Goal: Task Accomplishment & Management: Use online tool/utility

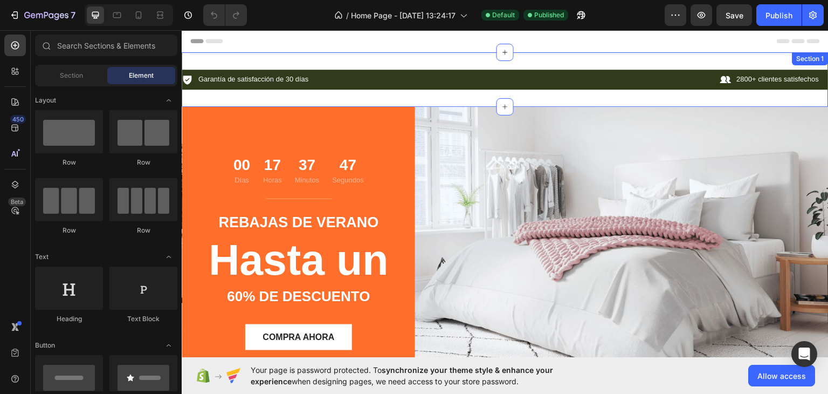
click at [514, 97] on div "Icon Garantía de satisfacción de 30 días Text Block Row Icon 2800+ clientes sat…" at bounding box center [505, 79] width 647 height 54
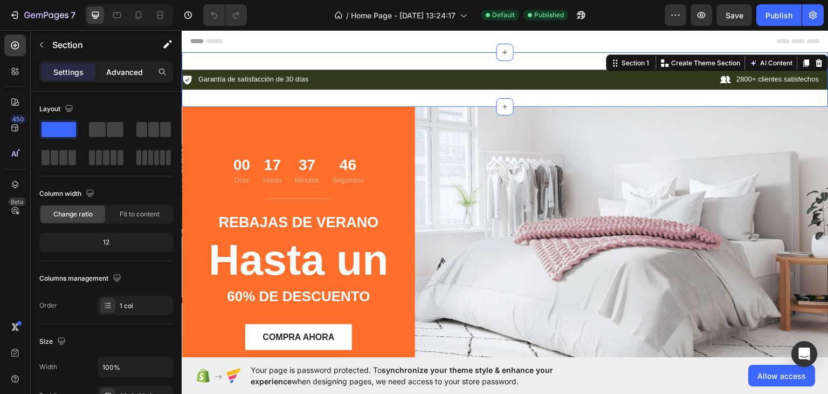
click at [120, 78] on div "Advanced" at bounding box center [125, 71] width 54 height 17
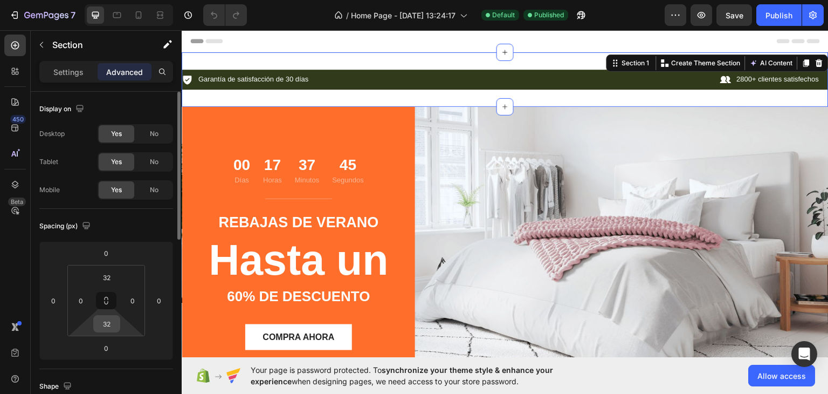
click at [111, 316] on input "32" at bounding box center [107, 323] width 22 height 16
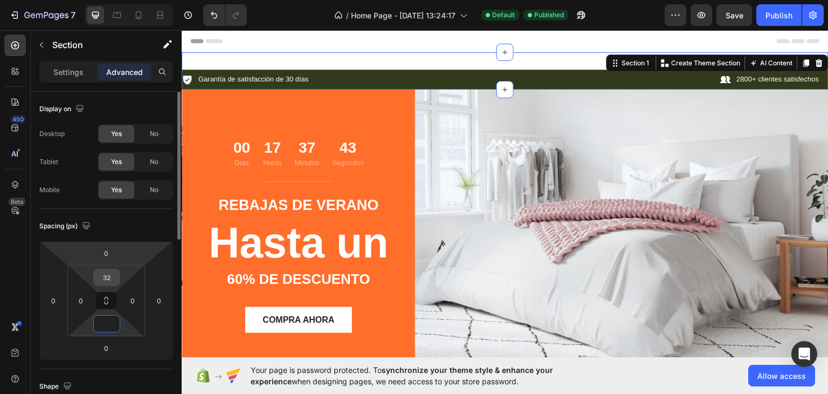
type input "0"
click at [110, 279] on input "32" at bounding box center [107, 277] width 22 height 16
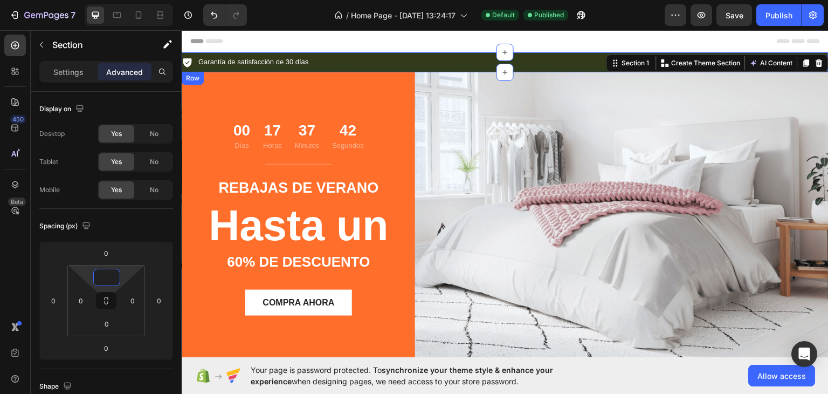
click at [382, 53] on div "Icon Garantía de satisfacción de 30 días Text Block Row Icon 2800+ clientes sat…" at bounding box center [505, 62] width 647 height 20
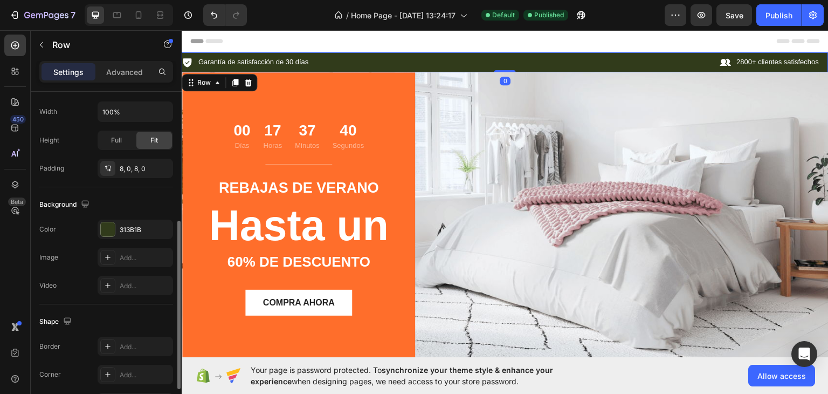
scroll to position [324, 0]
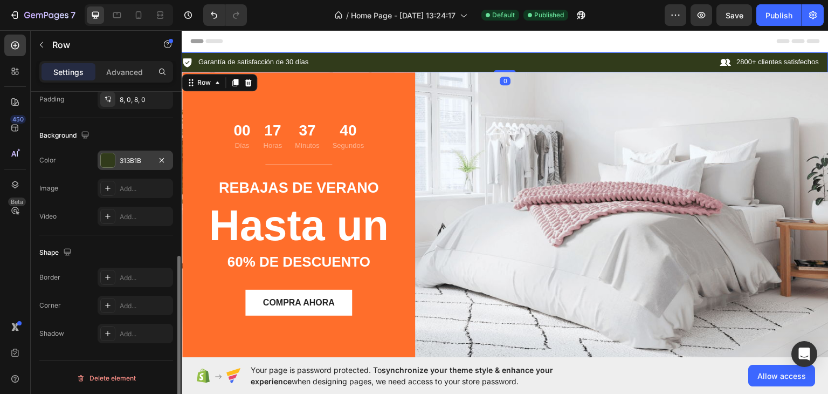
click at [115, 160] on div at bounding box center [107, 160] width 15 height 15
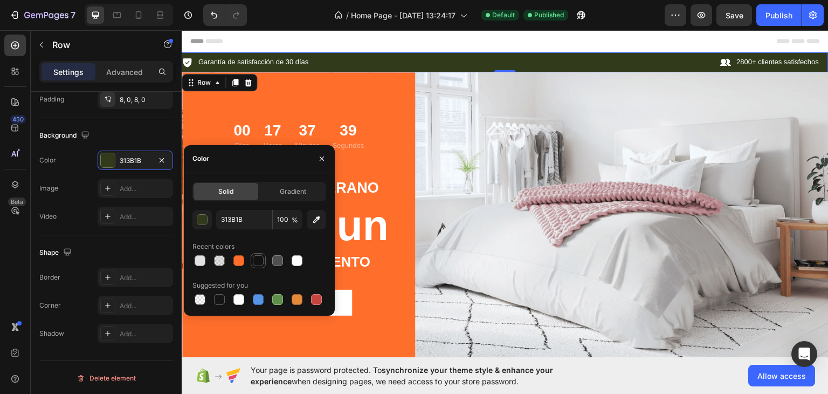
click at [265, 264] on div at bounding box center [258, 260] width 15 height 15
type input "121212"
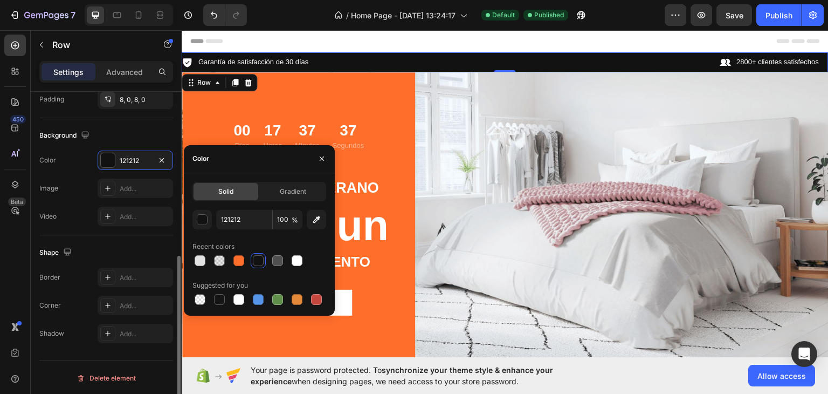
click at [141, 128] on div "Background" at bounding box center [106, 135] width 134 height 17
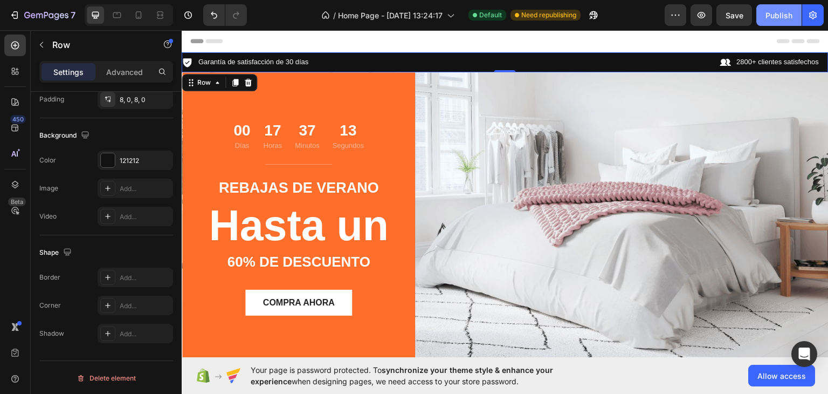
click at [771, 11] on div "Publish" at bounding box center [778, 15] width 27 height 11
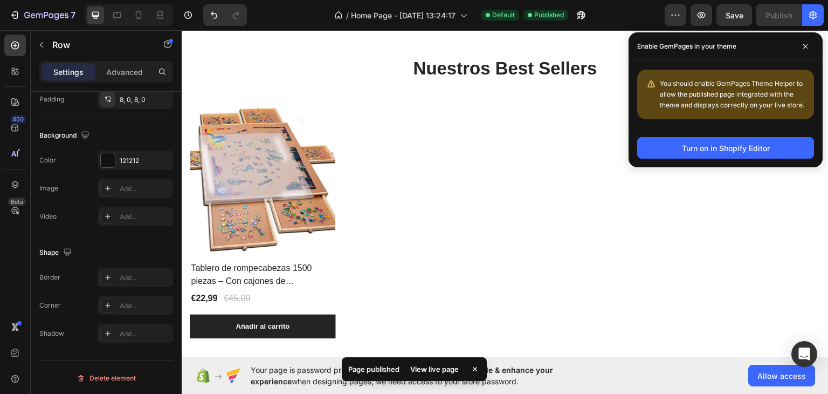
scroll to position [348, 0]
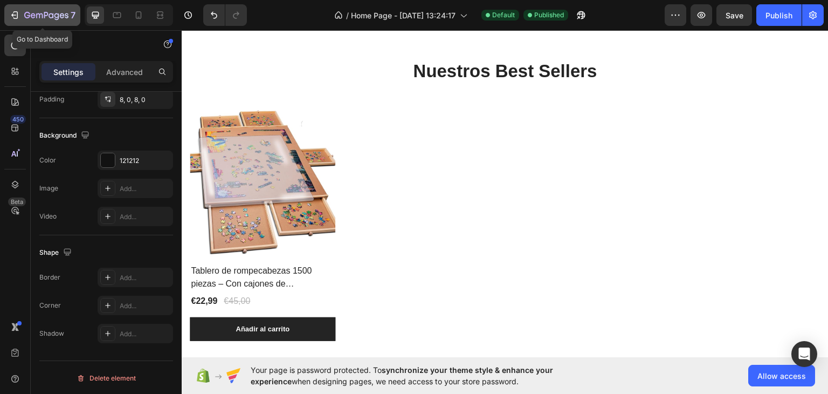
click at [52, 16] on icon "button" at bounding box center [46, 15] width 44 height 9
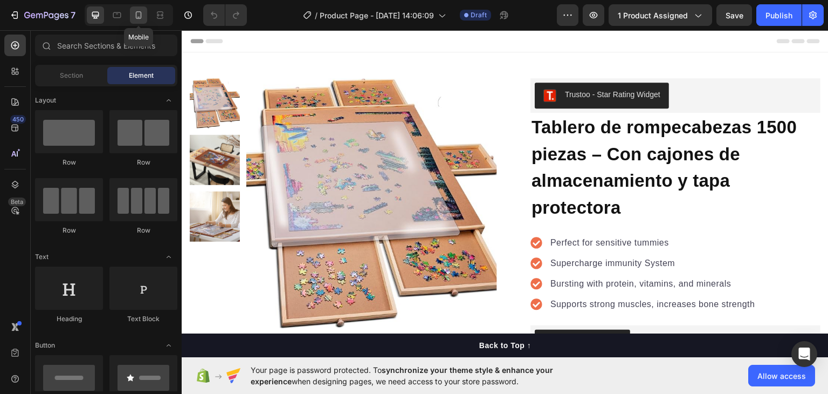
click at [134, 14] on icon at bounding box center [138, 15] width 11 height 11
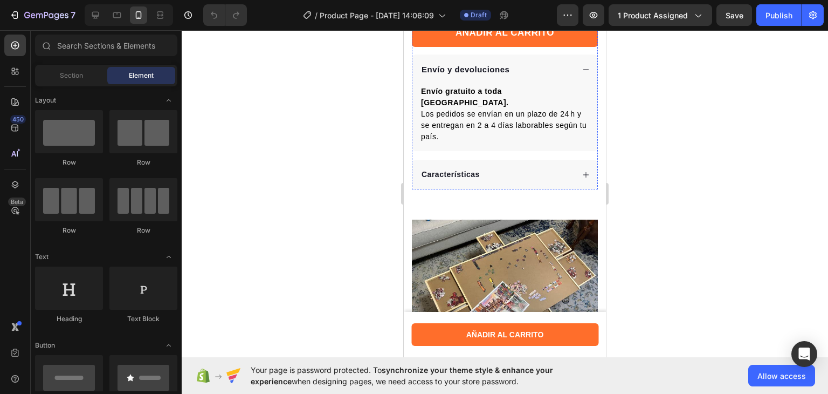
scroll to position [477, 0]
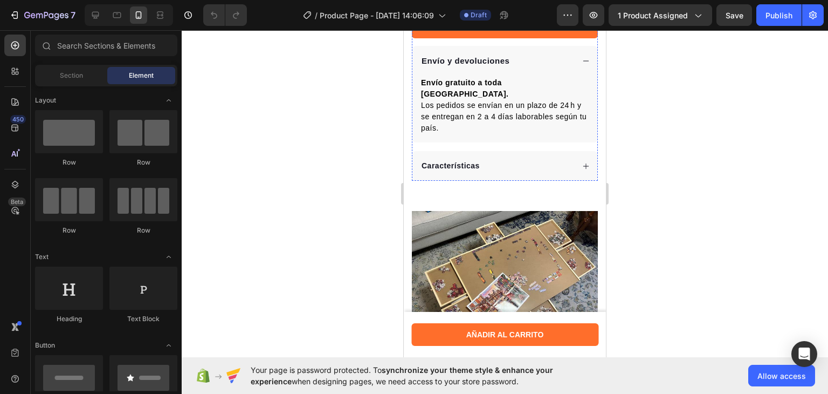
click at [522, 158] on div "Características" at bounding box center [497, 165] width 154 height 15
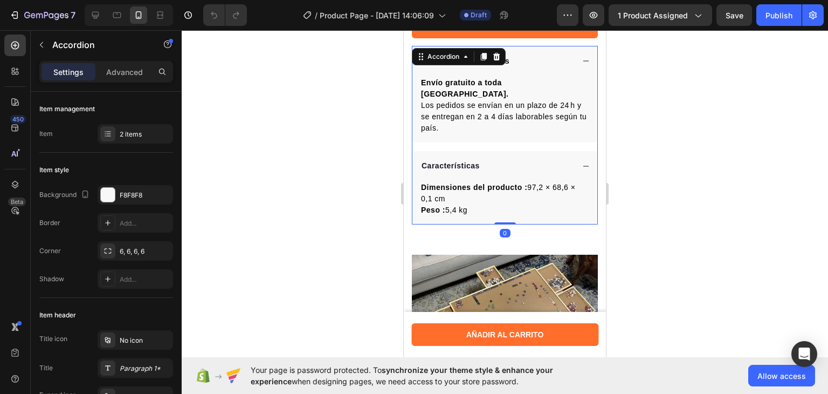
click at [522, 158] on div "Características" at bounding box center [497, 165] width 154 height 15
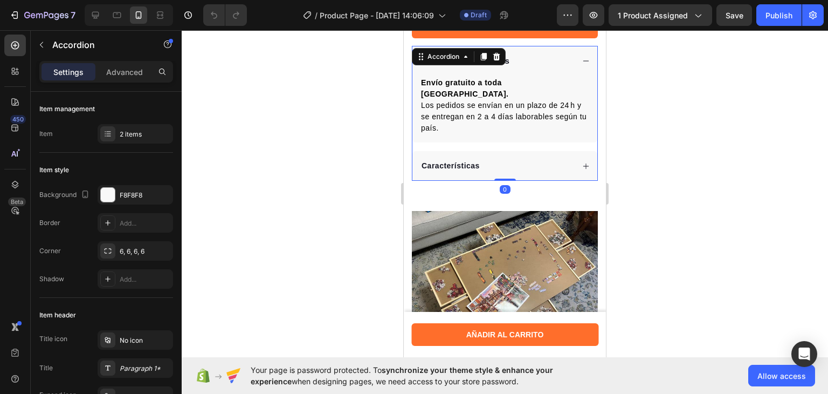
click at [464, 170] on div "Características" at bounding box center [504, 166] width 185 height 30
click at [494, 167] on div "Características" at bounding box center [497, 165] width 154 height 15
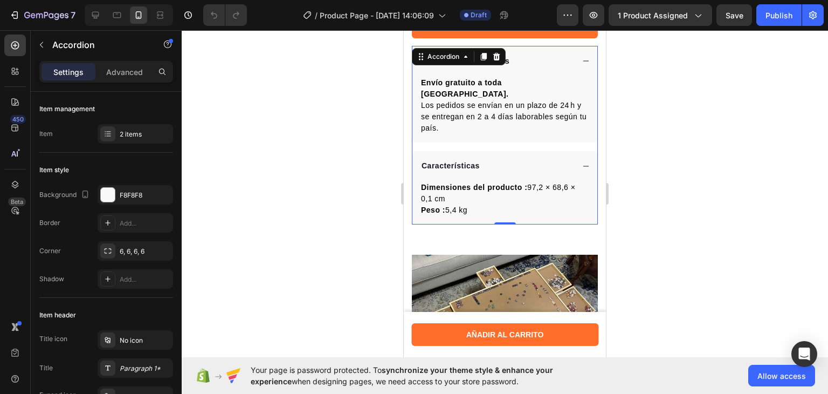
click at [461, 158] on div "Características" at bounding box center [450, 165] width 61 height 15
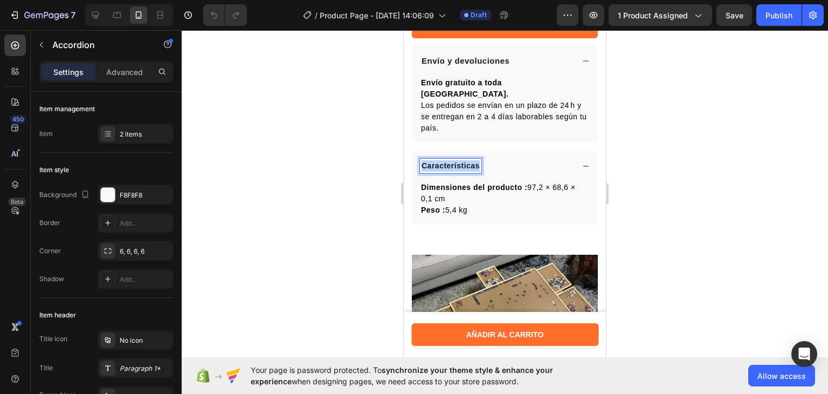
click at [461, 158] on div "Características" at bounding box center [450, 165] width 61 height 15
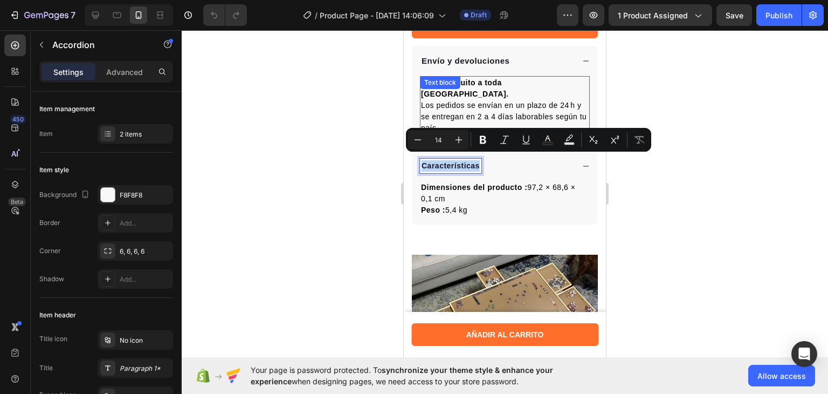
click at [465, 91] on div "Envío gratuito a toda Europa. Los pedidos se envían en un plazo de 24 h y se en…" at bounding box center [505, 105] width 170 height 59
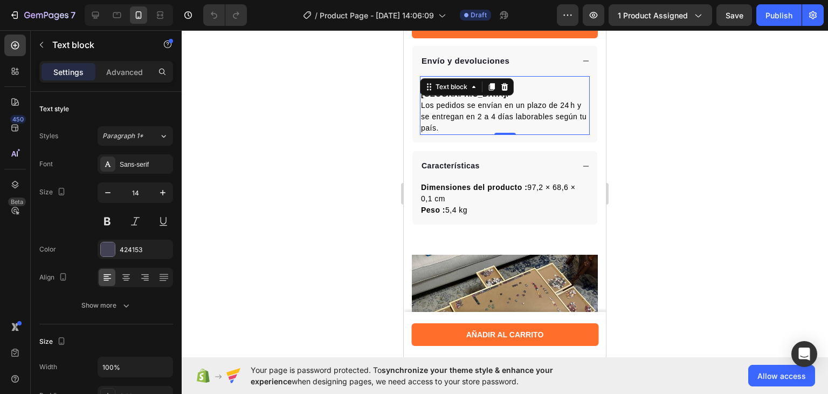
click at [465, 91] on div "Text block" at bounding box center [451, 87] width 36 height 10
click at [279, 199] on div at bounding box center [505, 211] width 646 height 363
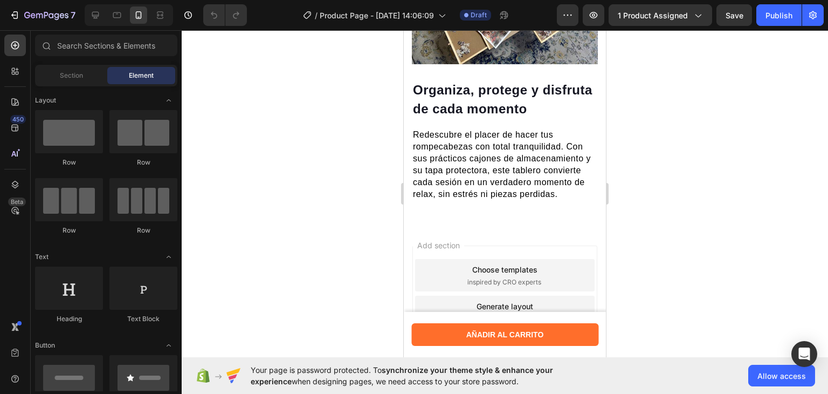
scroll to position [839, 0]
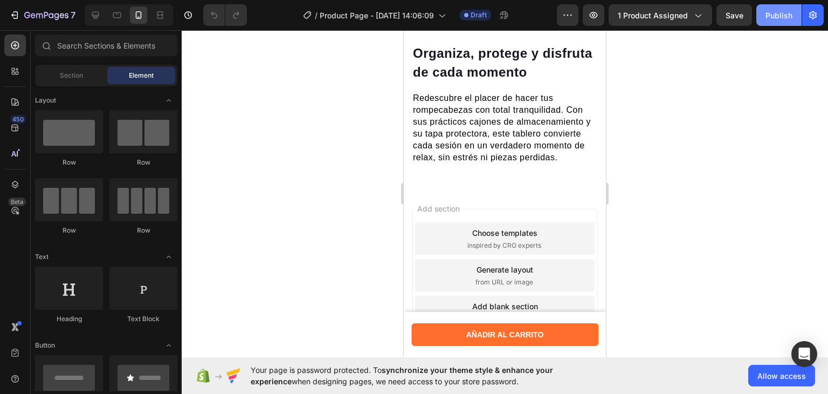
click at [782, 11] on div "Publish" at bounding box center [778, 15] width 27 height 11
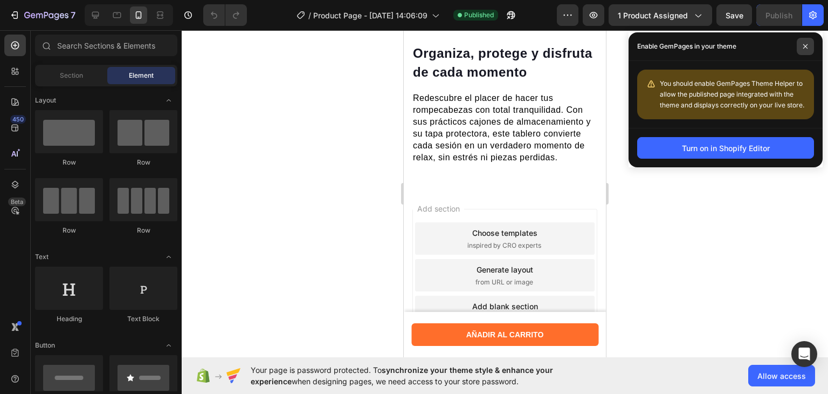
click at [803, 46] on icon at bounding box center [805, 46] width 5 height 5
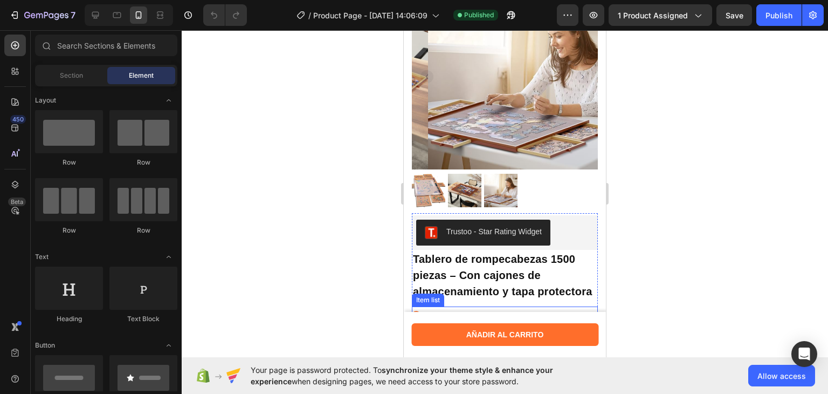
scroll to position [0, 0]
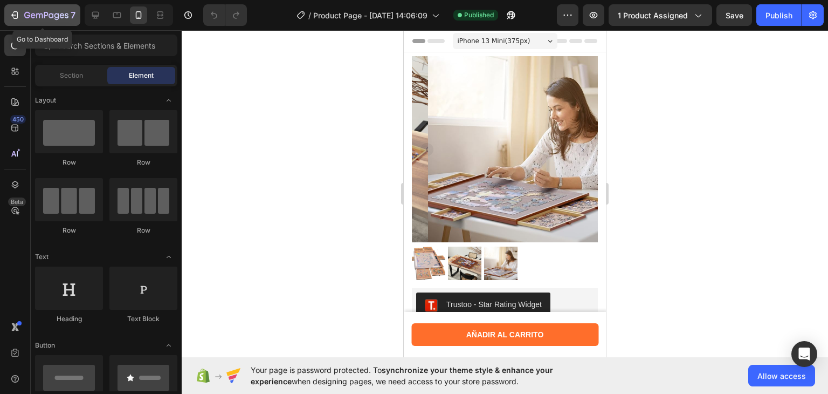
click at [40, 11] on icon "button" at bounding box center [46, 15] width 44 height 9
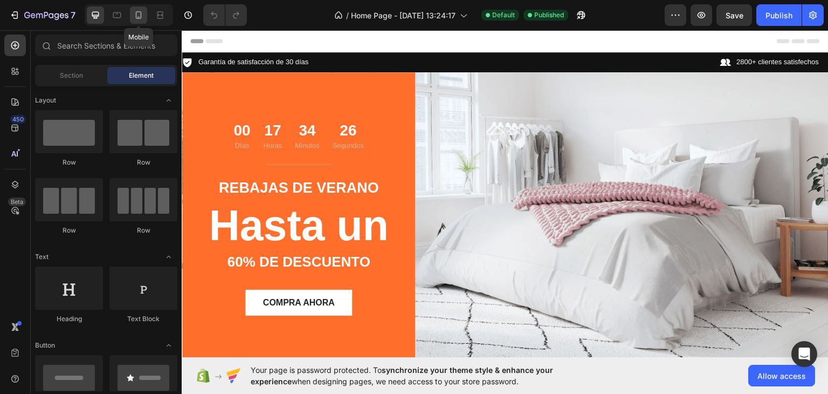
click at [132, 11] on div at bounding box center [138, 14] width 17 height 17
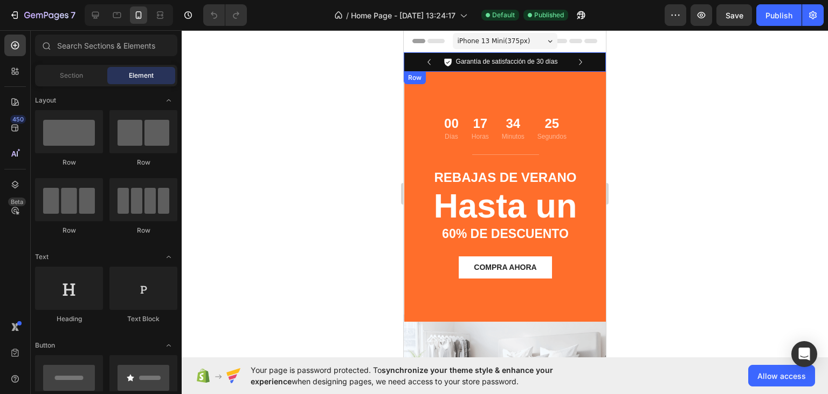
click at [410, 60] on div "Icon Garantía de satisfacción de 30 [PERSON_NAME] Text Block Row Icon 2800+ cli…" at bounding box center [505, 61] width 202 height 19
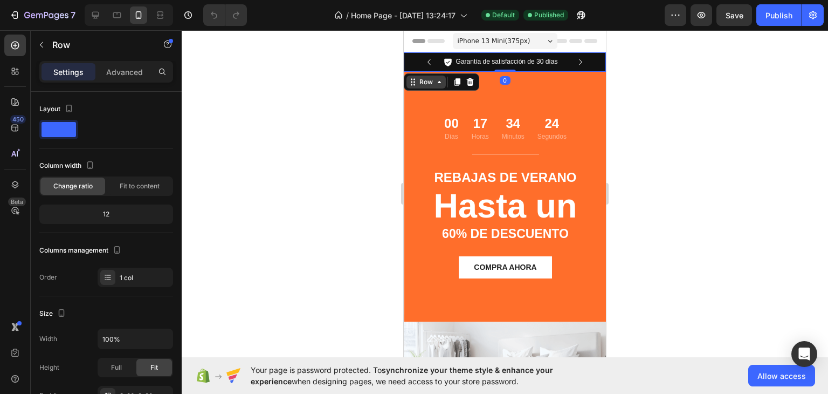
click at [416, 79] on icon at bounding box center [413, 82] width 9 height 9
click at [420, 66] on div "Section" at bounding box center [422, 62] width 36 height 17
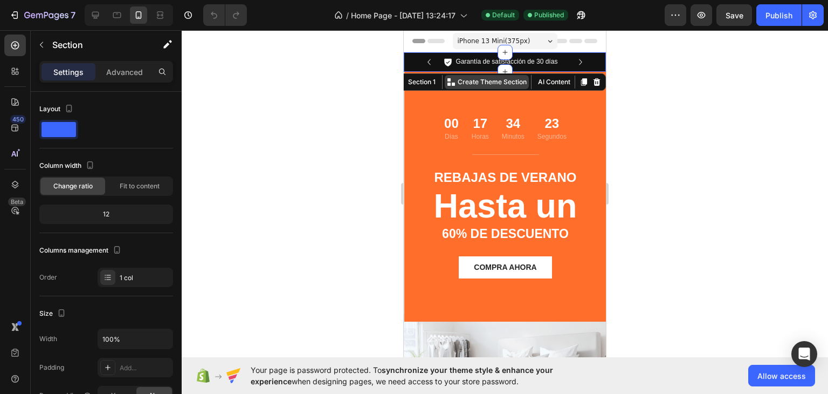
click at [496, 83] on p "Create Theme Section" at bounding box center [492, 82] width 69 height 10
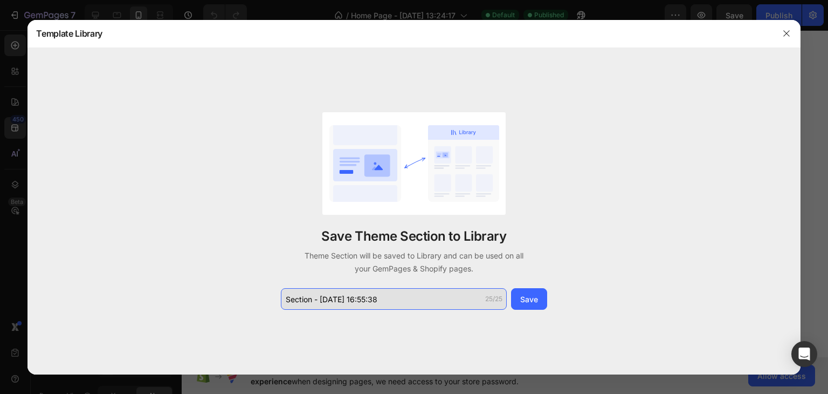
click at [395, 307] on input "Section - Aug 27 16:55:38" at bounding box center [394, 299] width 226 height 22
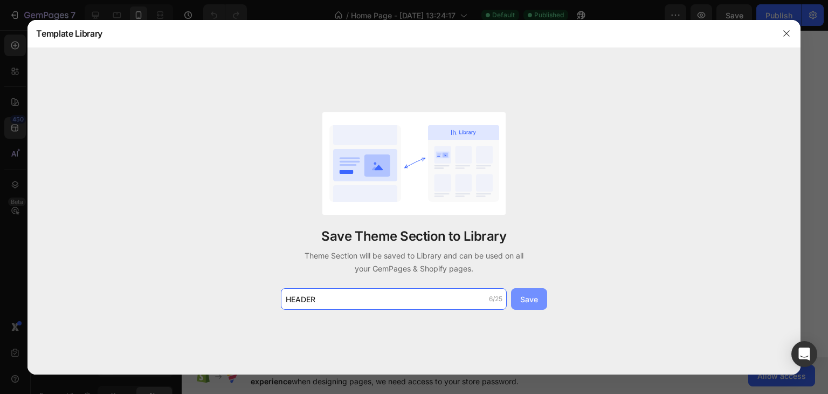
type input "HEADER"
click at [542, 292] on button "Save" at bounding box center [529, 299] width 36 height 22
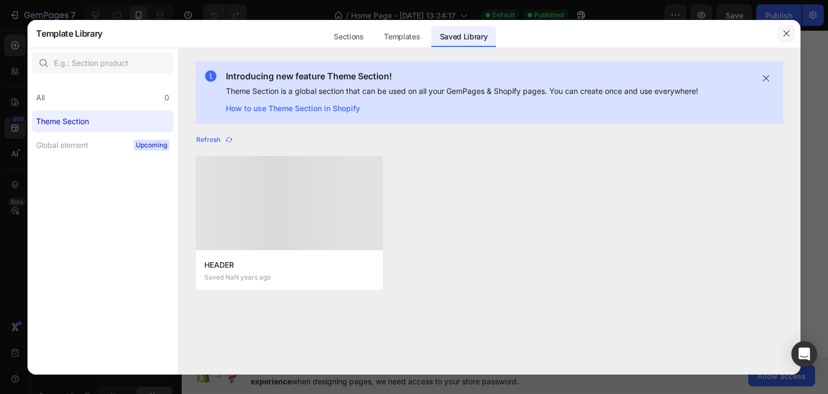
click at [789, 39] on button "button" at bounding box center [786, 33] width 17 height 17
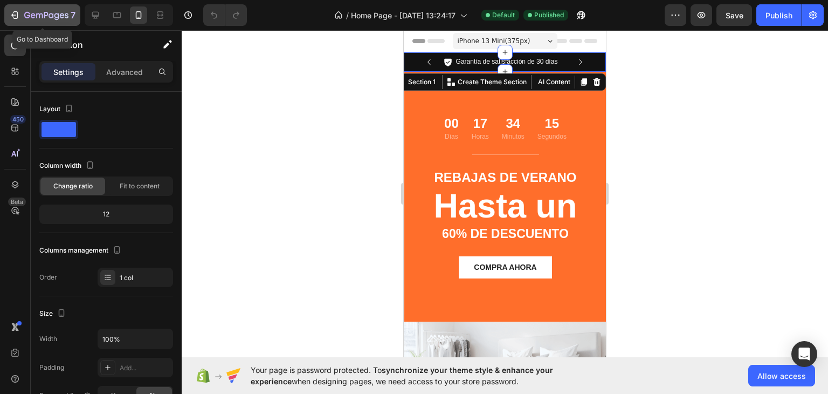
click at [10, 14] on icon "button" at bounding box center [14, 15] width 11 height 11
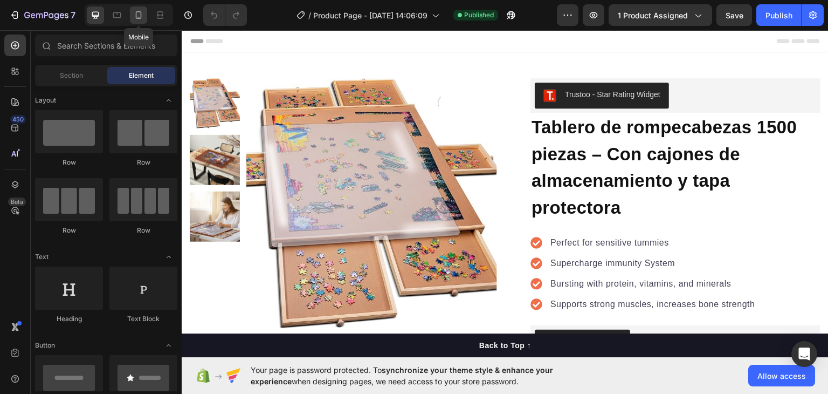
click at [142, 15] on icon at bounding box center [138, 15] width 11 height 11
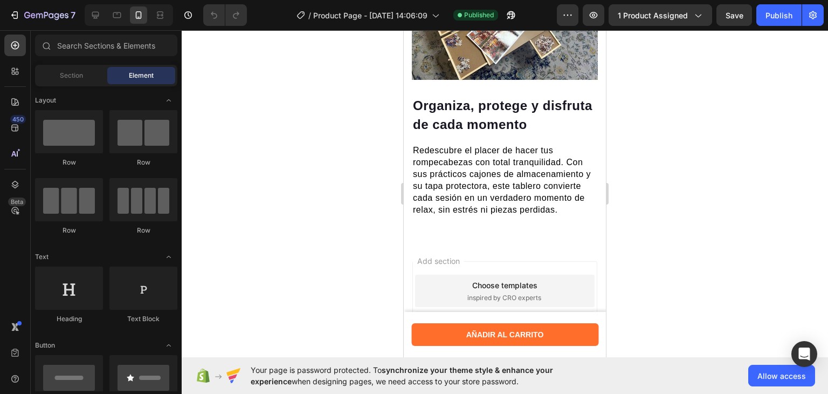
scroll to position [795, 0]
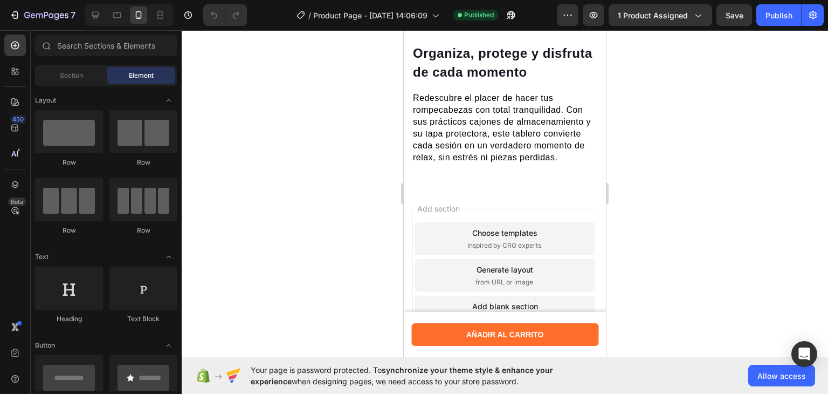
click at [437, 212] on div "Add section Choose templates inspired by CRO experts Generate layout from URL o…" at bounding box center [504, 275] width 185 height 133
click at [472, 227] on div "Choose templates" at bounding box center [504, 232] width 65 height 11
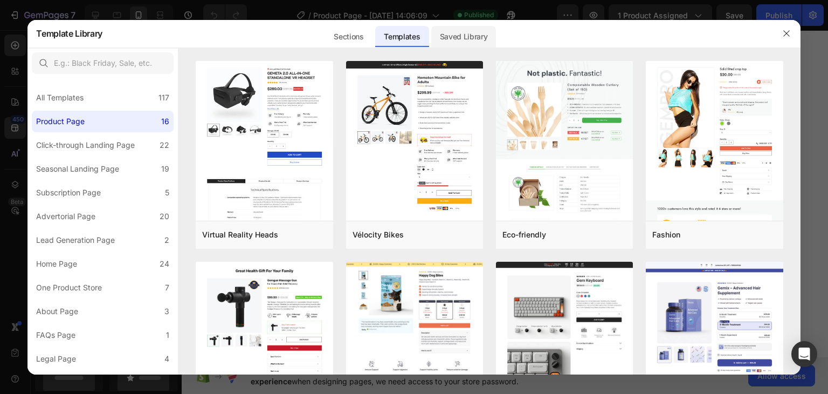
click at [464, 34] on div "Saved Library" at bounding box center [463, 37] width 65 height 22
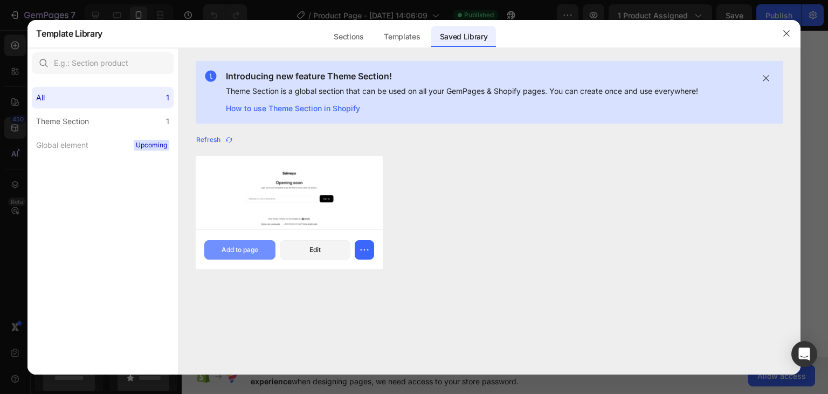
click at [241, 253] on div "Add to page" at bounding box center [240, 250] width 37 height 10
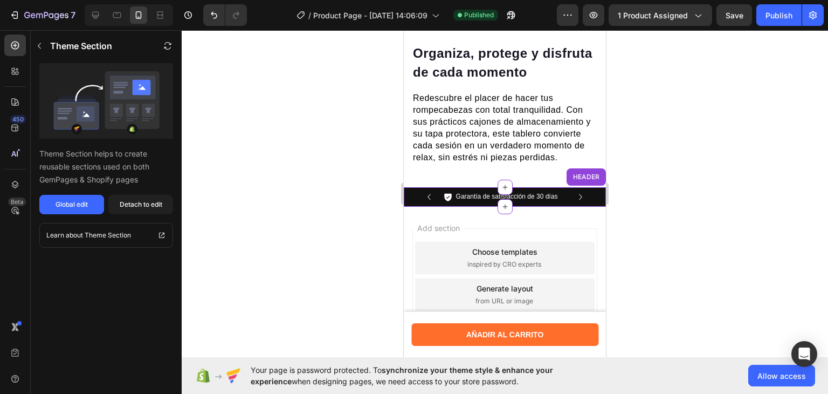
scroll to position [814, 0]
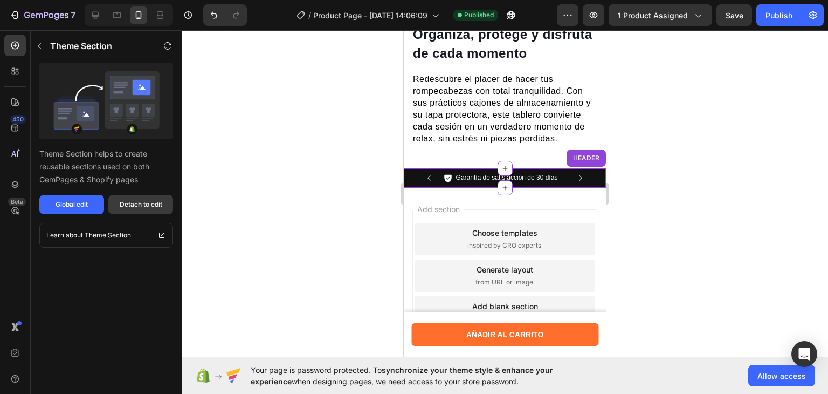
click at [137, 202] on div "Detach to edit" at bounding box center [141, 204] width 43 height 10
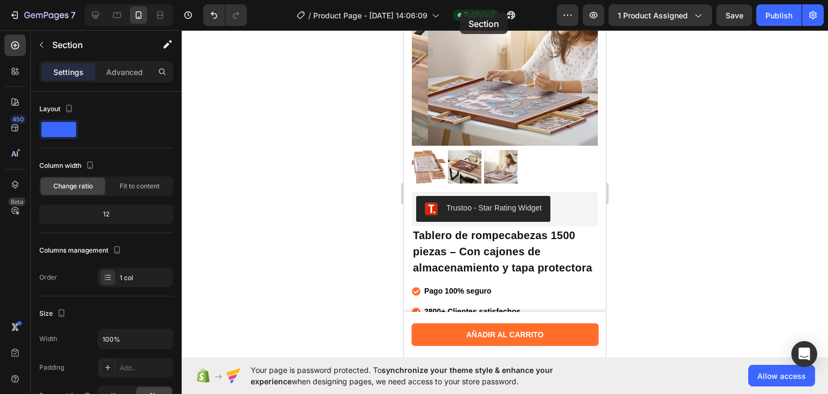
scroll to position [0, 0]
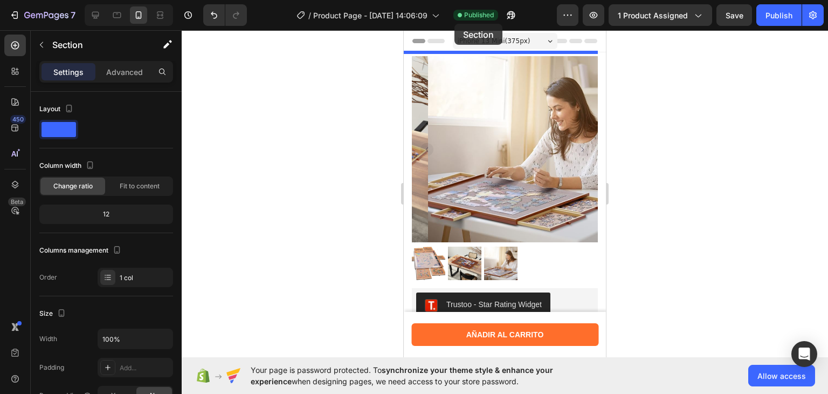
drag, startPoint x: 576, startPoint y: 155, endPoint x: 857, endPoint y: 54, distance: 299.1
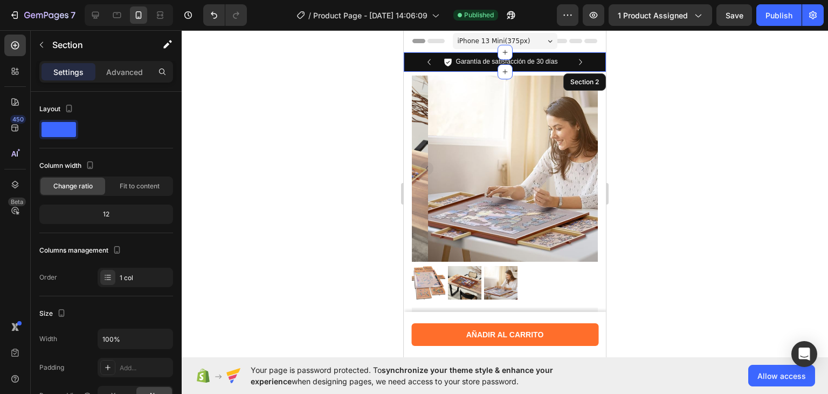
click at [276, 96] on div at bounding box center [505, 211] width 646 height 363
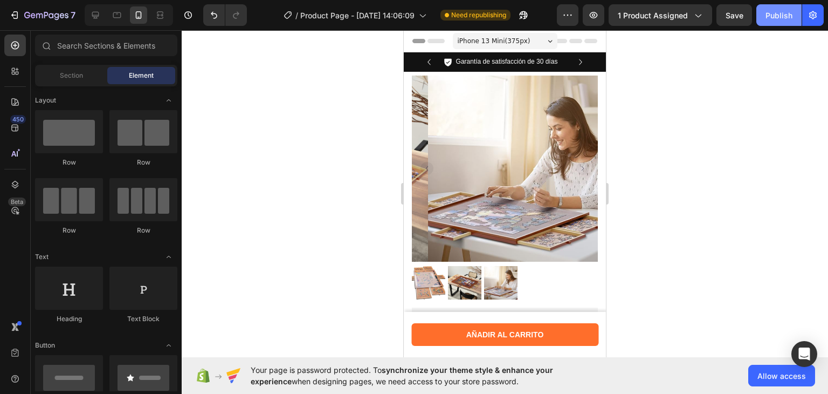
click at [772, 12] on div "Publish" at bounding box center [778, 15] width 27 height 11
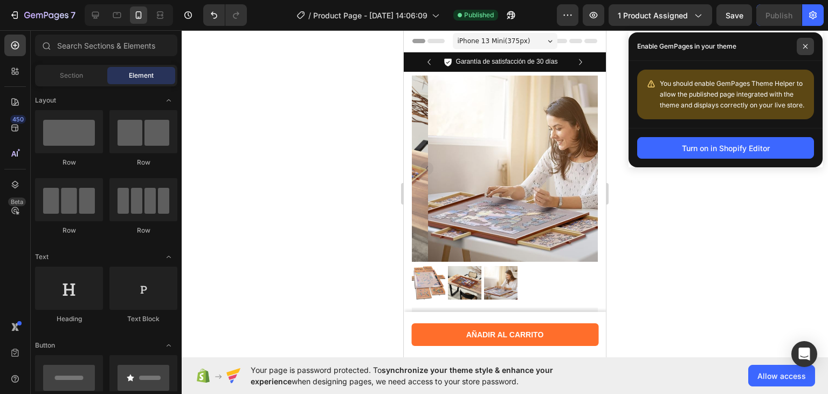
click at [806, 48] on icon at bounding box center [805, 46] width 4 height 4
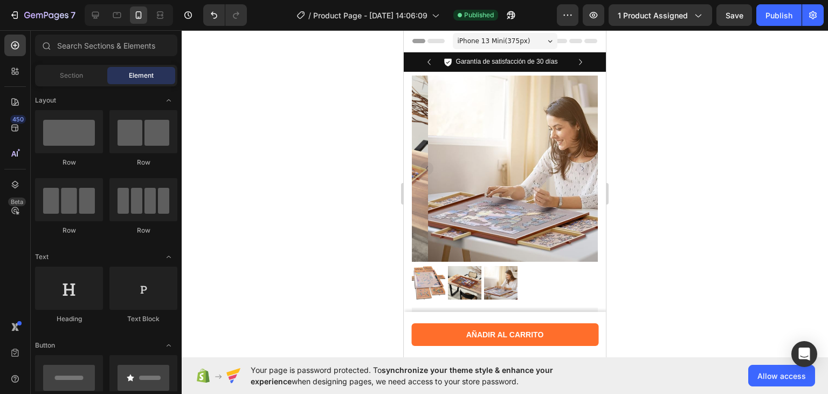
click at [649, 91] on div at bounding box center [505, 211] width 646 height 363
click at [794, 13] on button "Publish" at bounding box center [778, 15] width 45 height 22
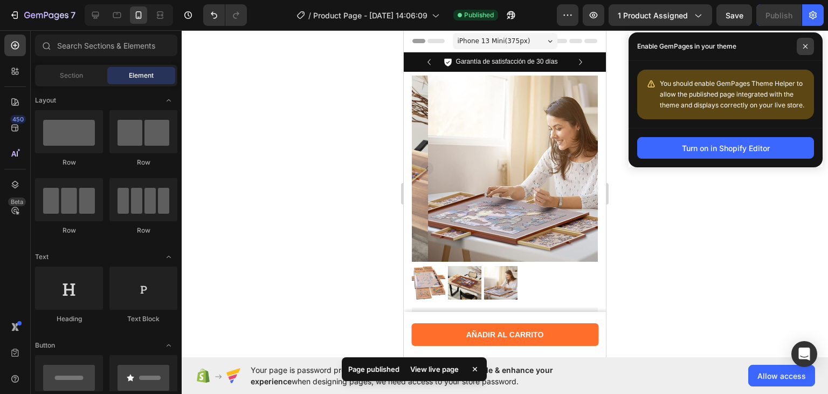
click at [801, 50] on span at bounding box center [805, 46] width 17 height 17
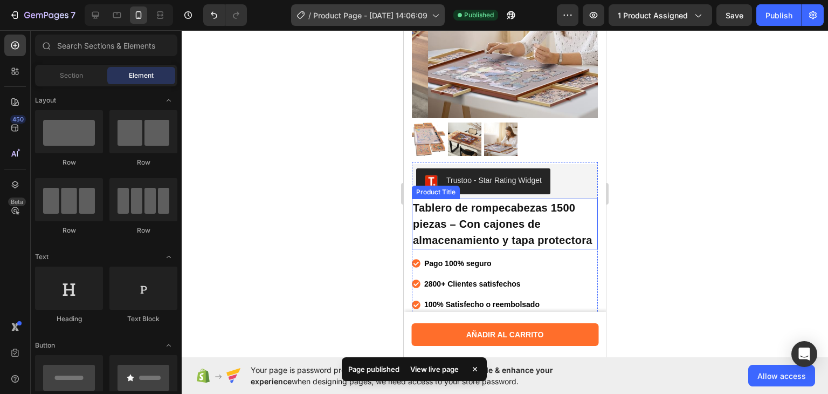
scroll to position [126, 0]
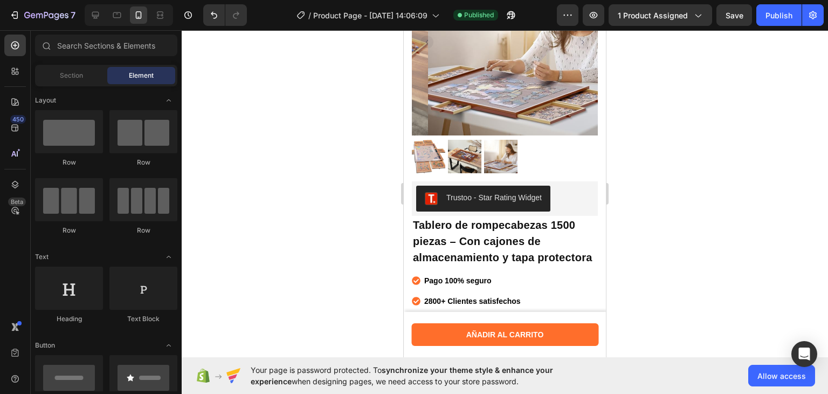
click at [59, 3] on div "7 Version history / Product Page - Aug 26, 14:06:09 Published Preview 1 product…" at bounding box center [414, 15] width 828 height 31
click at [58, 5] on button "7" at bounding box center [42, 15] width 76 height 22
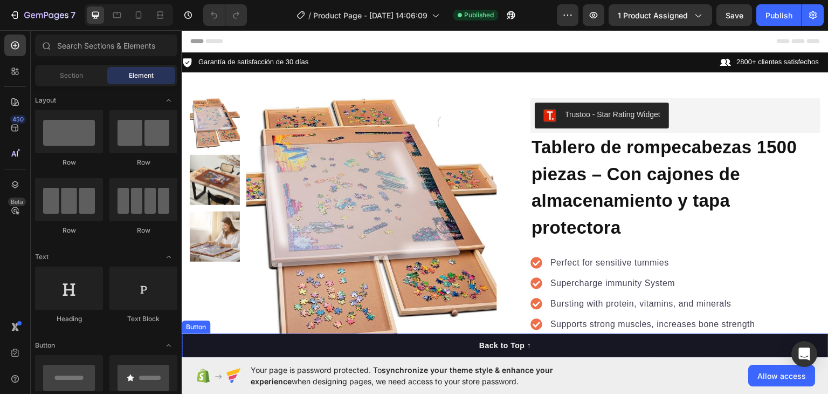
click at [302, 347] on button "Back to Top ↑" at bounding box center [505, 345] width 647 height 24
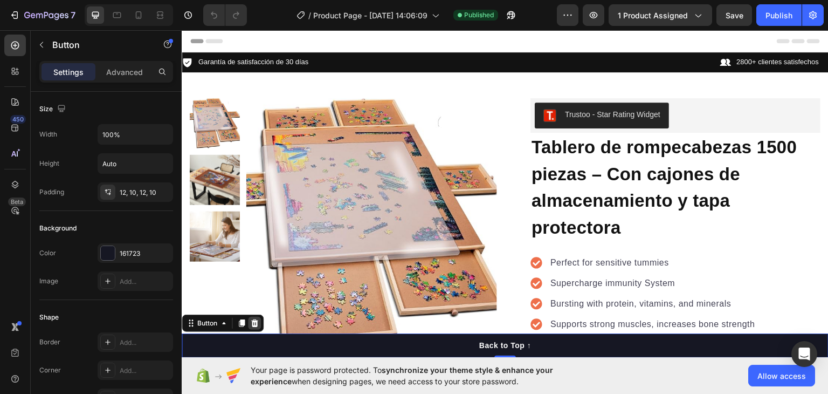
click at [253, 318] on icon at bounding box center [254, 322] width 9 height 9
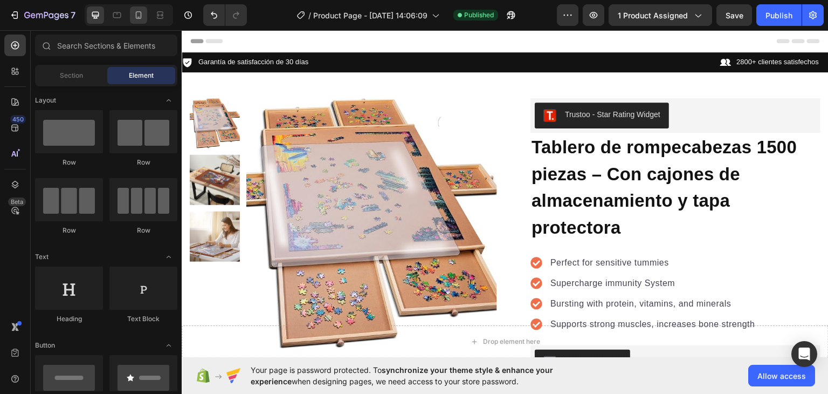
click at [135, 10] on icon at bounding box center [138, 15] width 11 height 11
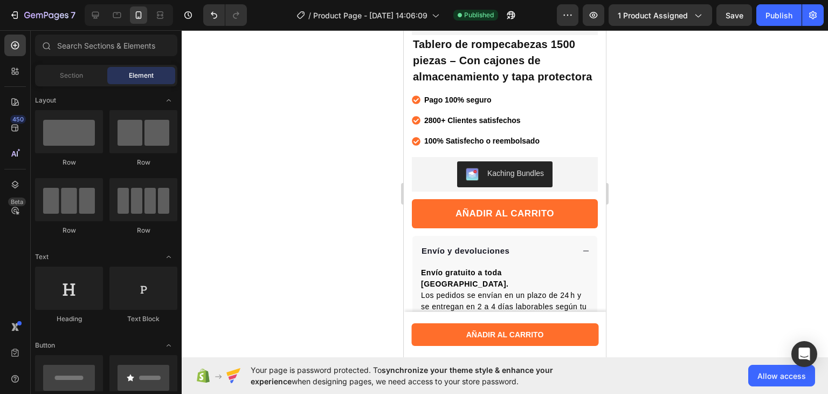
scroll to position [356, 0]
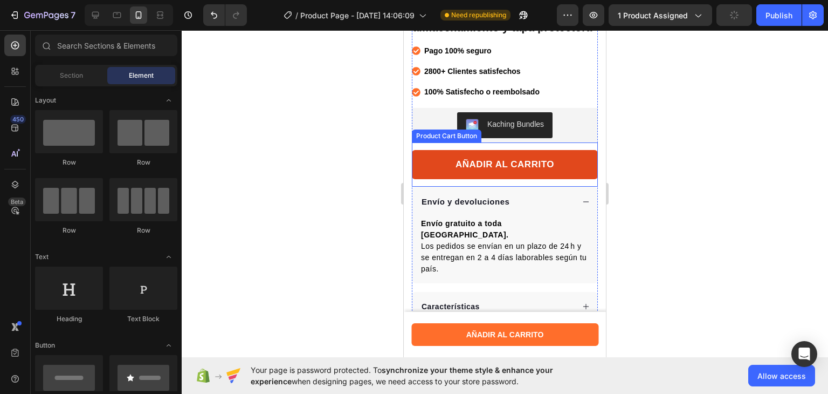
click at [430, 179] on button "AÑADIR AL CARRITO" at bounding box center [505, 164] width 186 height 29
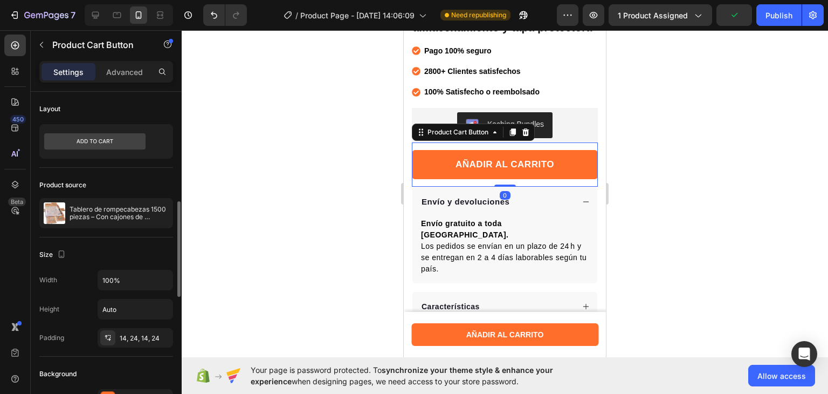
scroll to position [141, 0]
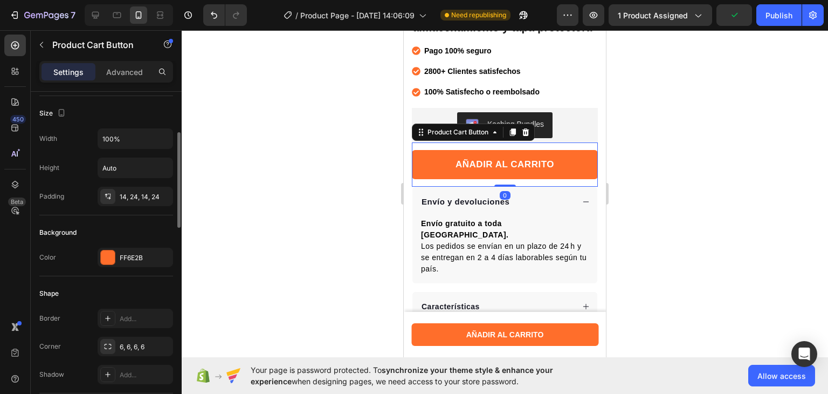
click at [123, 259] on div "FF6E2B" at bounding box center [135, 258] width 31 height 10
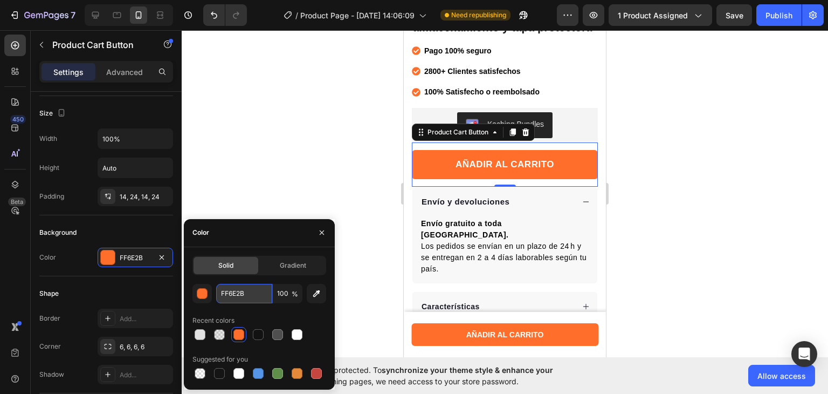
click at [246, 296] on input "FF6E2B" at bounding box center [244, 293] width 56 height 19
click at [267, 188] on div at bounding box center [505, 211] width 646 height 363
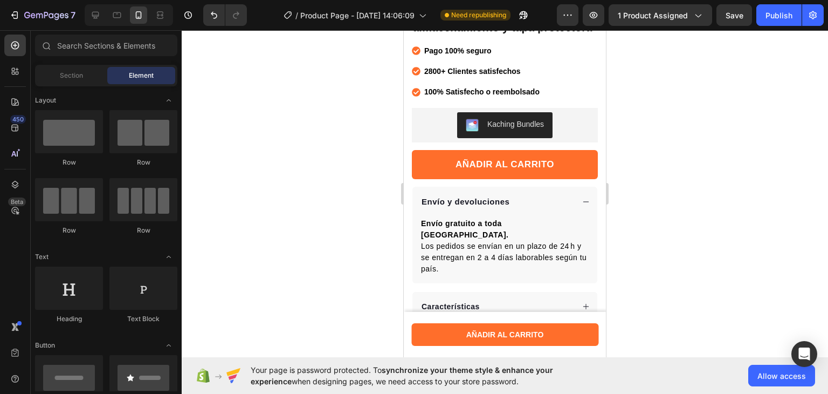
click at [775, 29] on div "7 Version history / Product Page - [DATE] 14:06:09 Need republishing Preview 1 …" at bounding box center [414, 15] width 828 height 31
click at [778, 24] on button "Publish" at bounding box center [778, 15] width 45 height 22
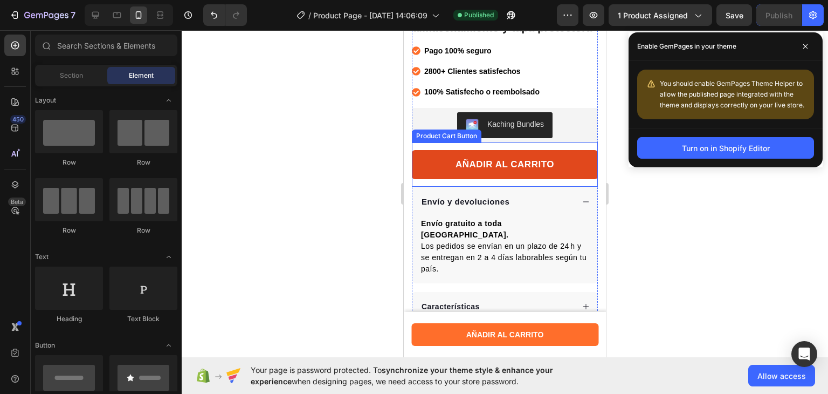
click at [436, 176] on button "AÑADIR AL CARRITO" at bounding box center [505, 164] width 186 height 29
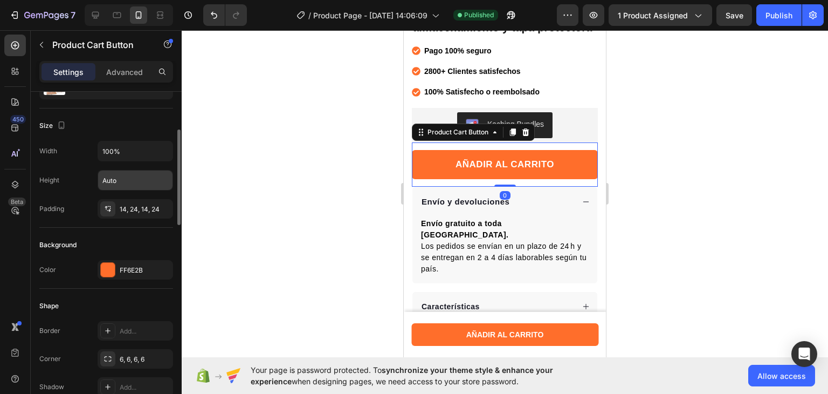
scroll to position [129, 0]
click at [127, 275] on div "FF6E2B" at bounding box center [135, 268] width 75 height 19
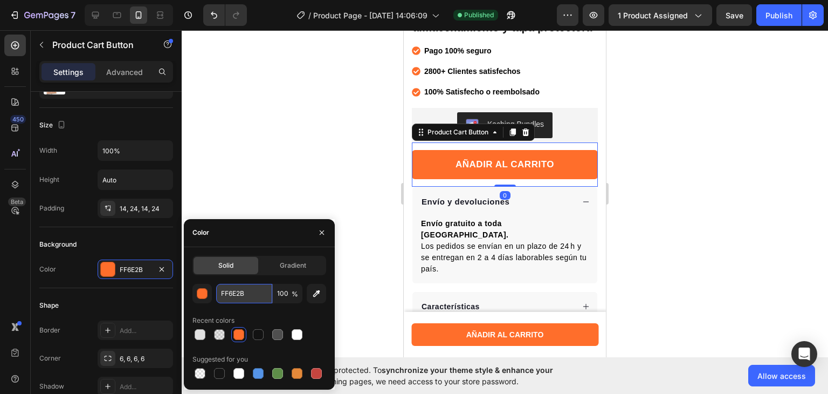
click at [226, 294] on input "FF6E2B" at bounding box center [244, 293] width 56 height 19
click at [268, 132] on div at bounding box center [505, 211] width 646 height 363
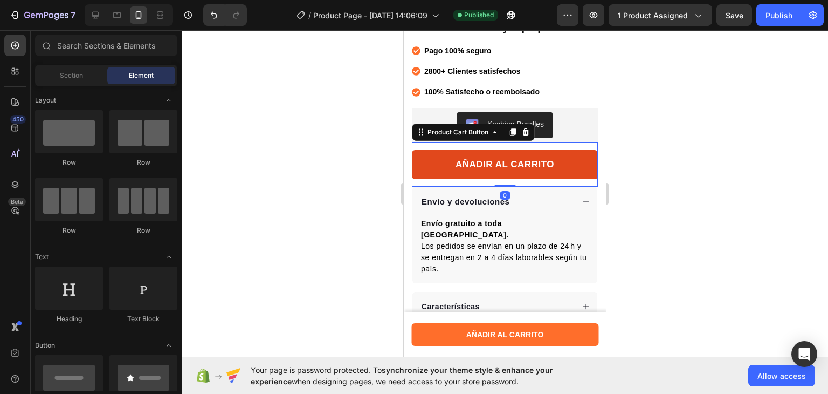
click at [432, 169] on button "AÑADIR AL CARRITO" at bounding box center [505, 164] width 186 height 29
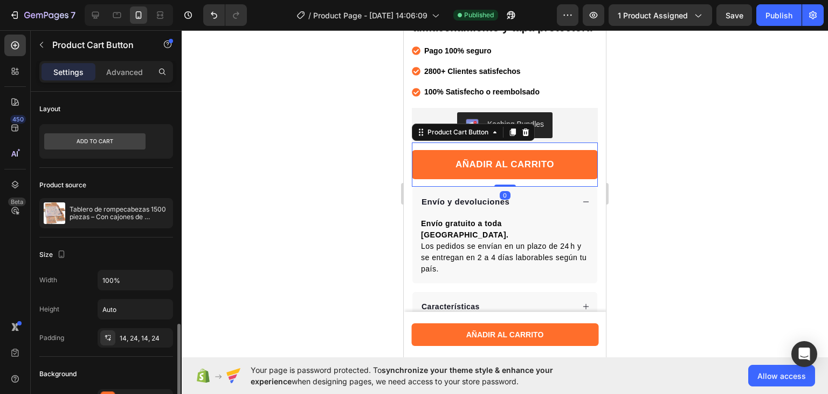
scroll to position [188, 0]
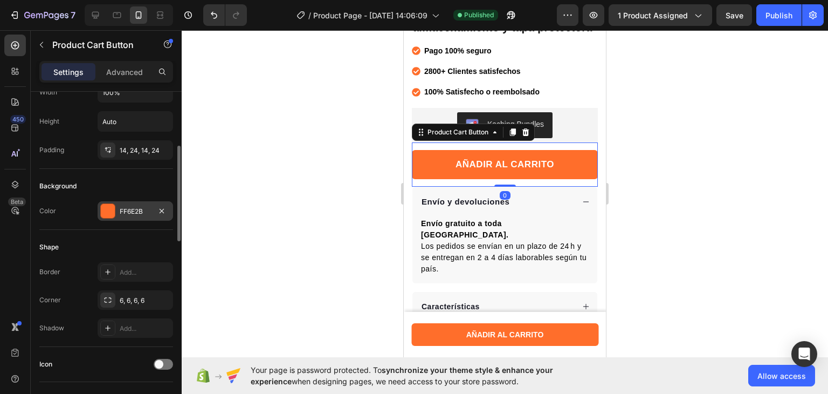
click at [123, 213] on div "FF6E2B" at bounding box center [135, 211] width 31 height 10
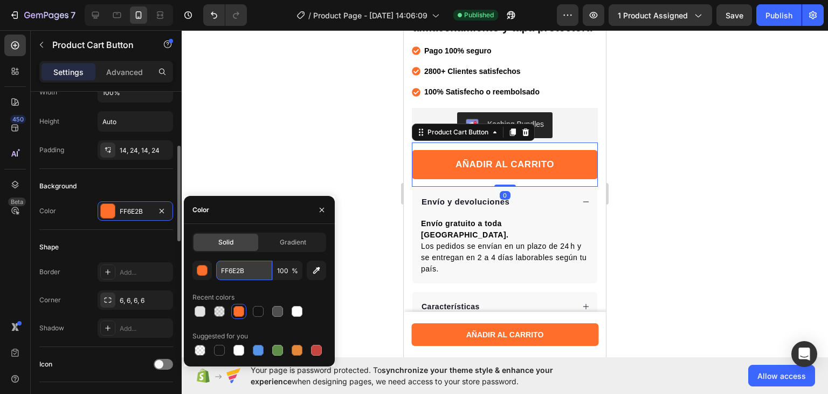
click at [230, 270] on input "FF6E2B" at bounding box center [244, 269] width 56 height 19
click at [280, 117] on div at bounding box center [505, 211] width 646 height 363
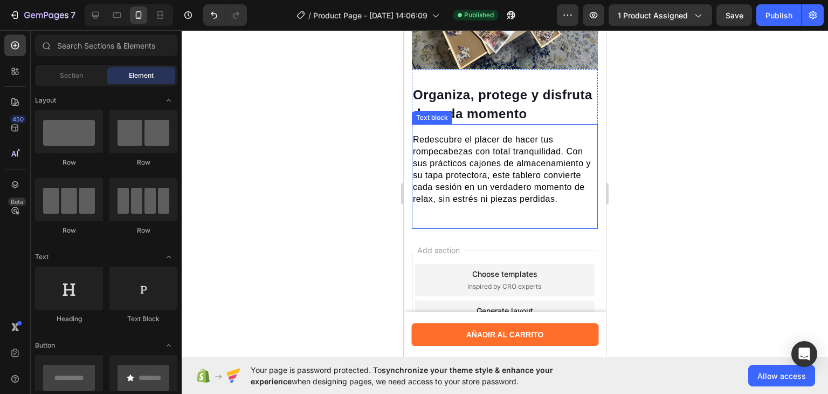
scroll to position [760, 0]
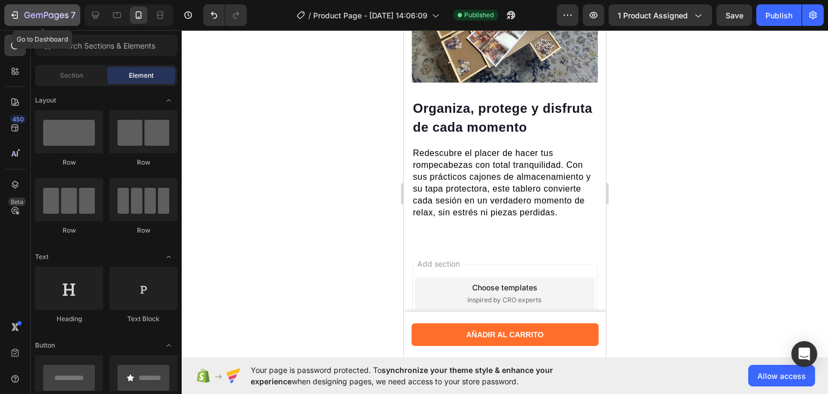
click at [22, 10] on div "7" at bounding box center [42, 15] width 66 height 13
